Goal: Task Accomplishment & Management: Manage account settings

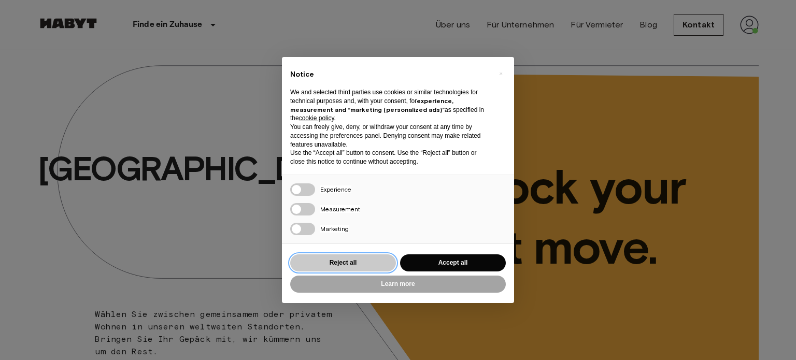
click at [357, 259] on button "Reject all" at bounding box center [343, 262] width 106 height 17
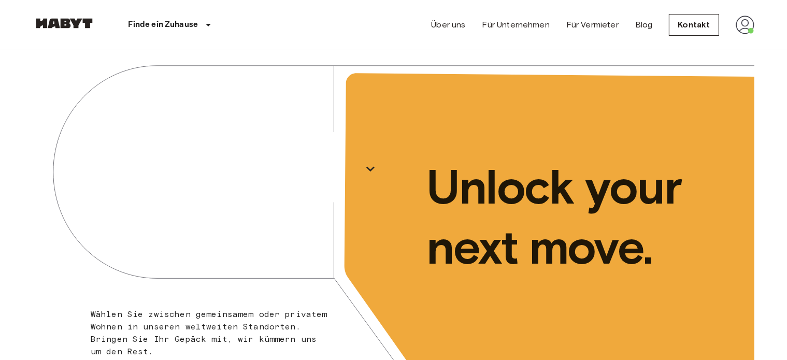
click at [749, 25] on img at bounding box center [745, 25] width 19 height 19
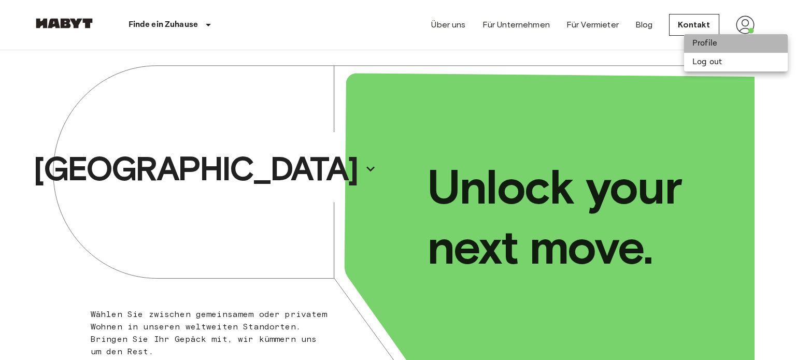
click at [712, 42] on li "Profile" at bounding box center [736, 43] width 104 height 19
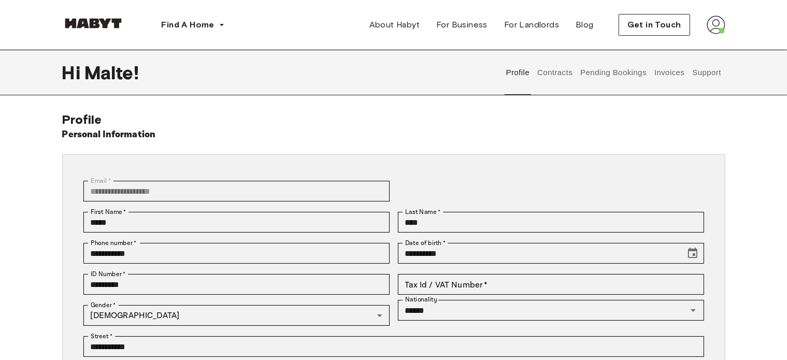
click at [611, 73] on button "Pending Bookings" at bounding box center [613, 73] width 69 height 46
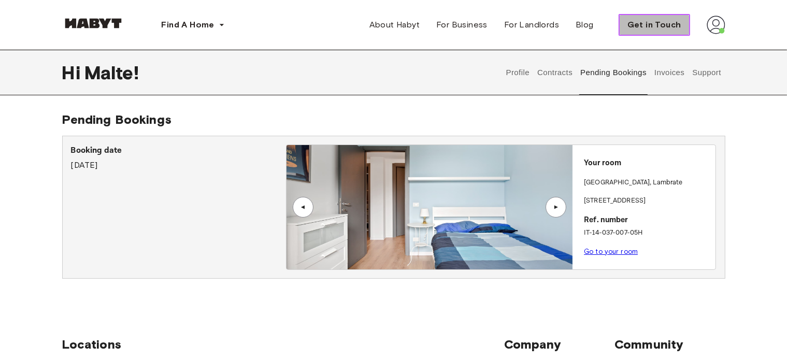
click at [659, 26] on span "Get in Touch" at bounding box center [654, 25] width 54 height 12
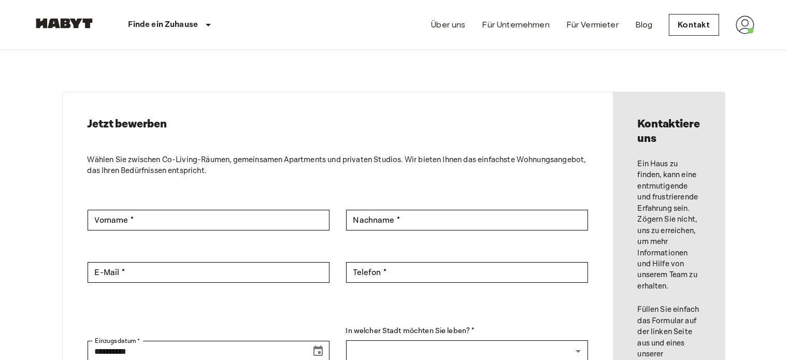
drag, startPoint x: 759, startPoint y: 26, endPoint x: 737, endPoint y: 25, distance: 21.8
click at [737, 25] on nav "Finde ein Zuhause Europa Amsterdam Berlin Brüssel Köln Dusseldorf Frankfurt Gra…" at bounding box center [394, 25] width 746 height 50
click at [737, 25] on img at bounding box center [745, 25] width 19 height 19
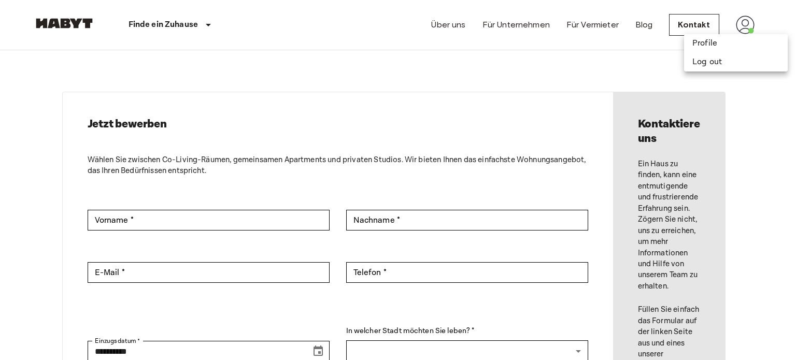
click at [739, 24] on div at bounding box center [398, 180] width 796 height 360
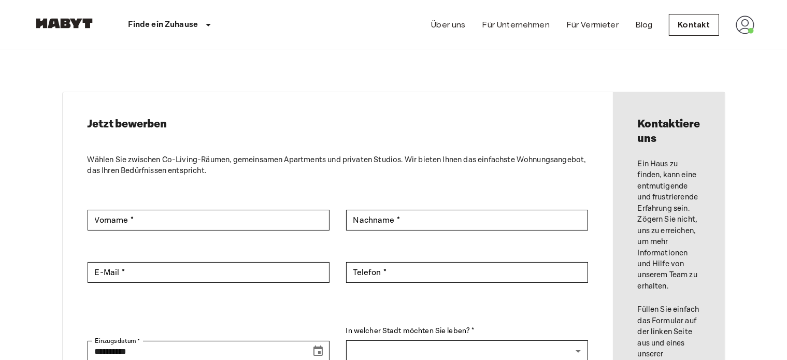
click at [741, 26] on img at bounding box center [745, 25] width 19 height 19
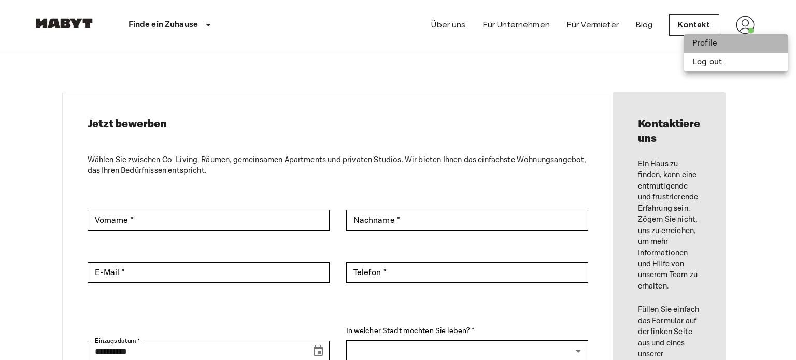
click at [722, 44] on li "Profile" at bounding box center [736, 43] width 104 height 19
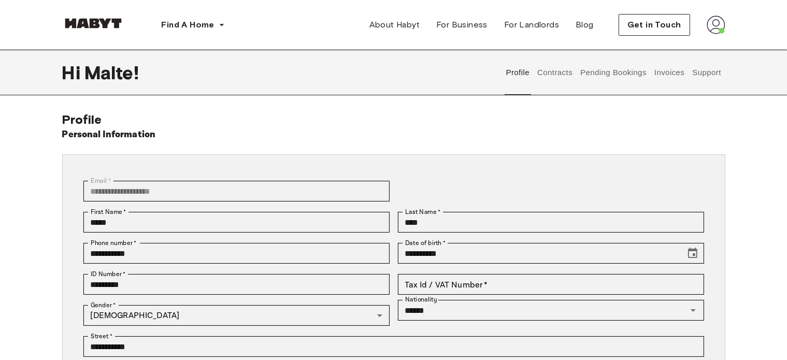
click at [705, 75] on button "Support" at bounding box center [707, 73] width 32 height 46
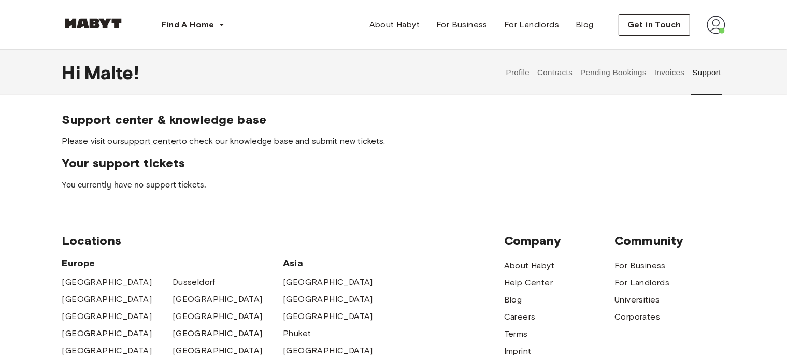
click at [151, 142] on link "support center" at bounding box center [149, 141] width 59 height 10
click at [717, 30] on img at bounding box center [716, 25] width 19 height 19
